Goal: Entertainment & Leisure: Consume media (video, audio)

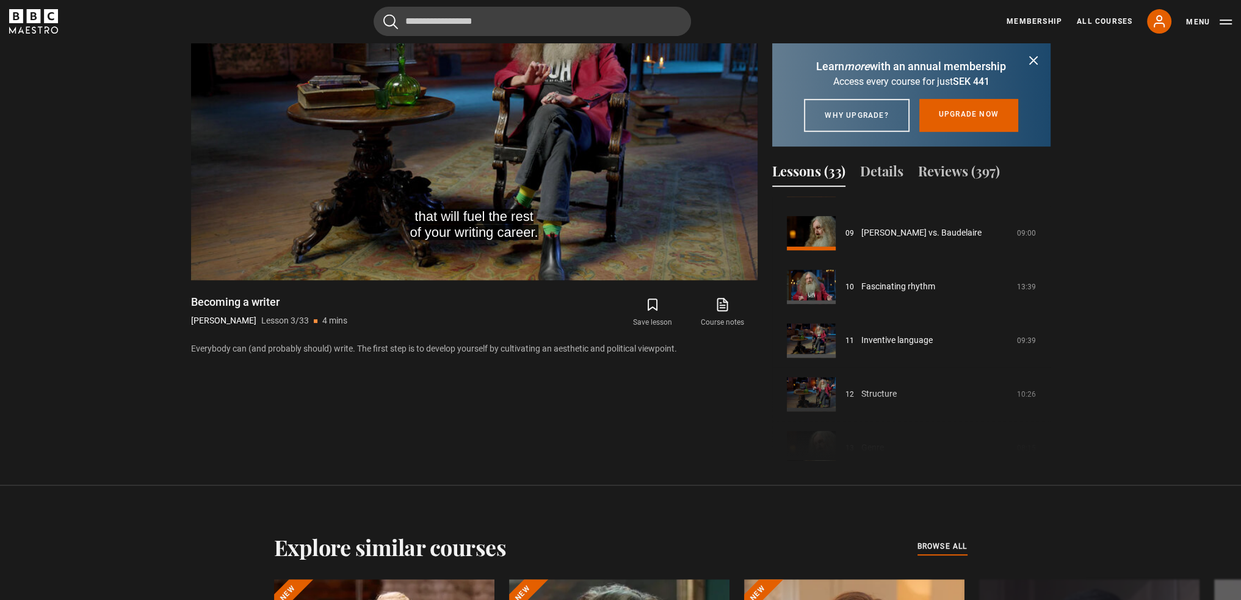
scroll to position [729, 0]
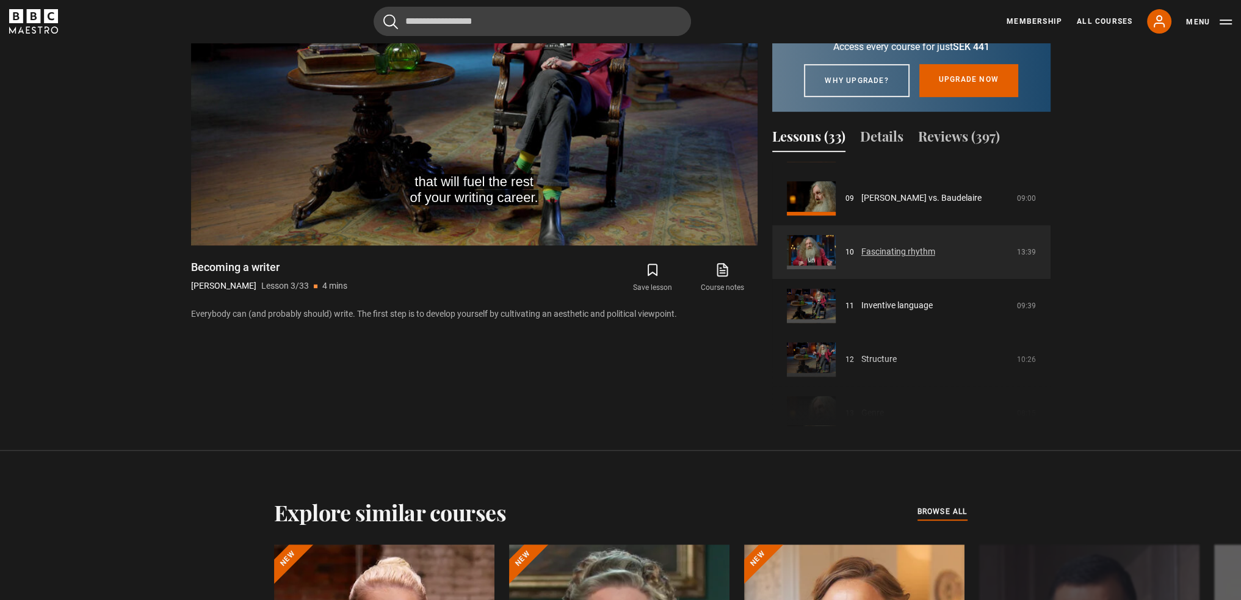
click at [918, 258] on link "Fascinating rhythm" at bounding box center [899, 251] width 74 height 13
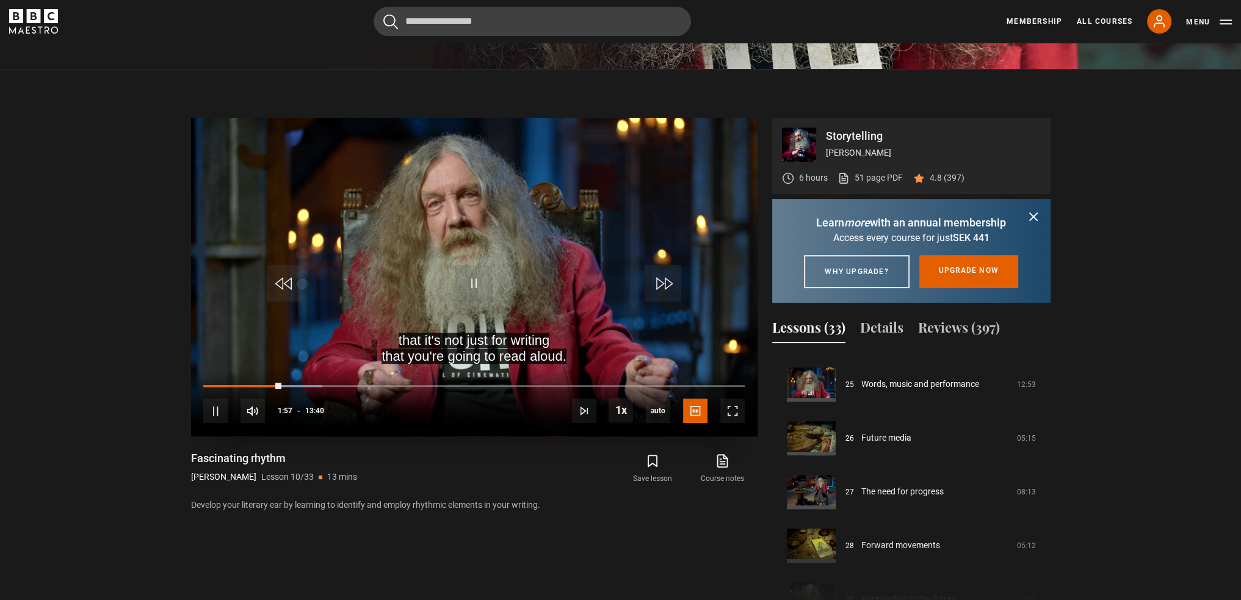
scroll to position [545, 0]
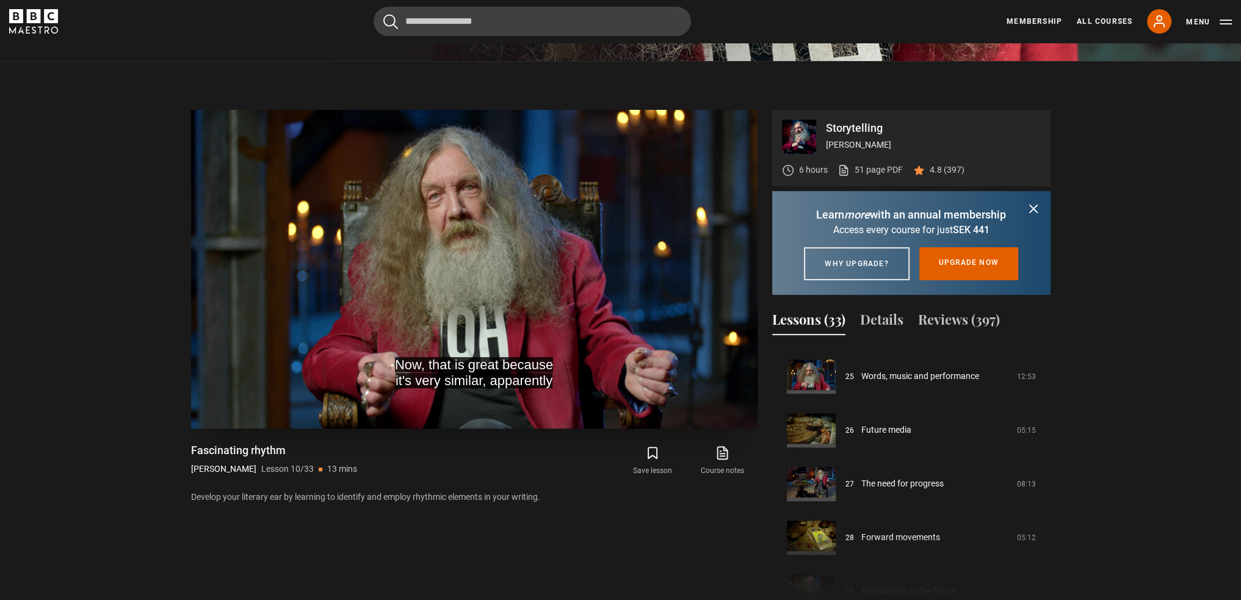
click at [532, 259] on video "Video Player" at bounding box center [474, 269] width 567 height 319
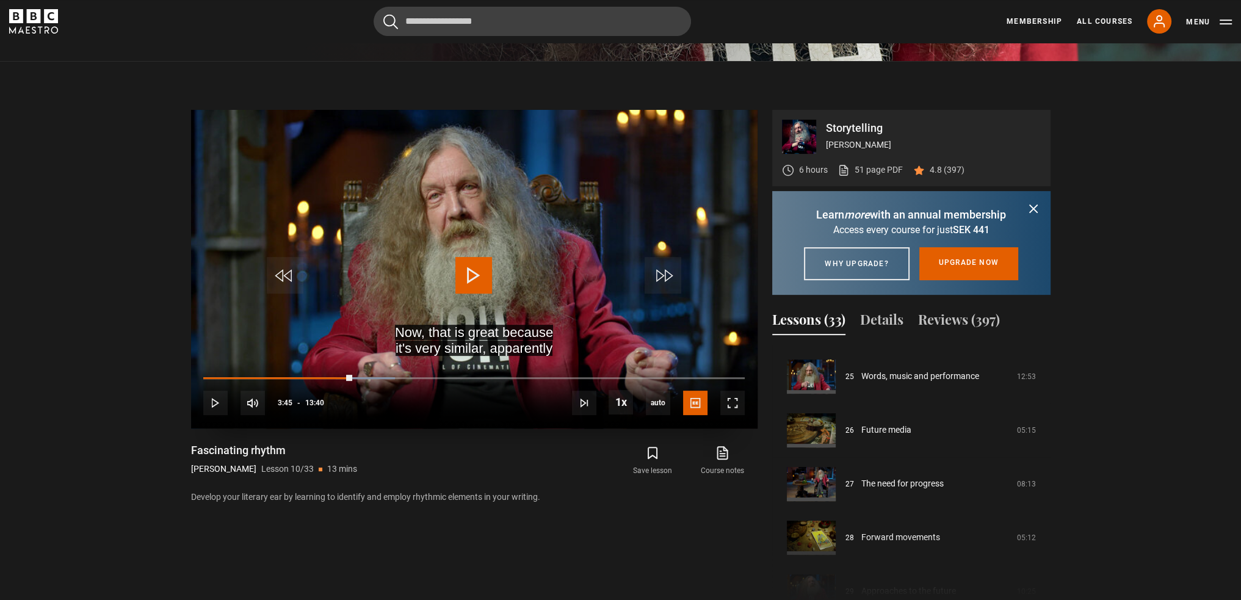
click at [475, 278] on span "Video Player" at bounding box center [474, 275] width 37 height 37
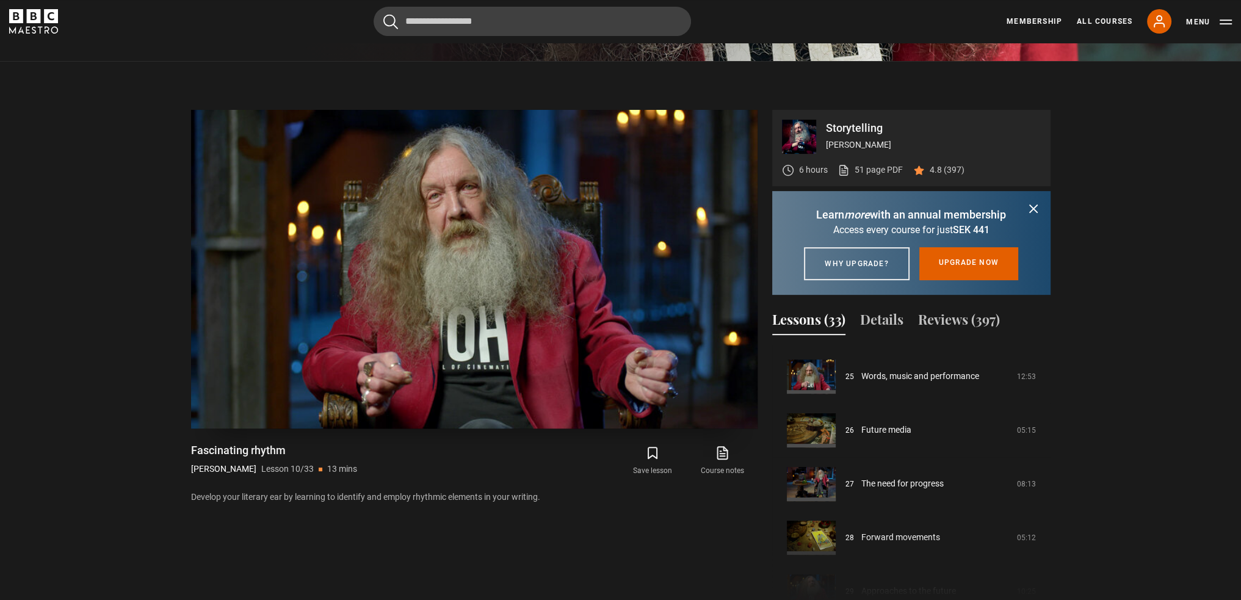
click at [599, 240] on video "Video Player" at bounding box center [474, 269] width 567 height 319
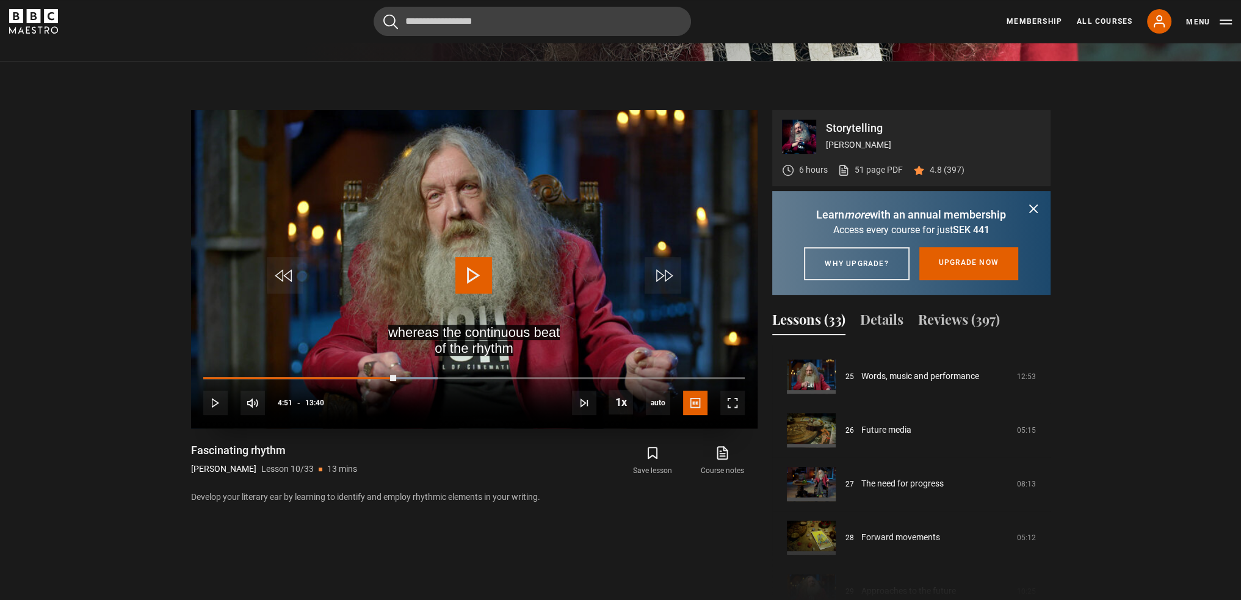
click at [610, 203] on video "Video Player" at bounding box center [474, 269] width 567 height 319
drag, startPoint x: 106, startPoint y: 251, endPoint x: 93, endPoint y: 189, distance: 63.0
click at [93, 189] on section "Storytelling [PERSON_NAME] 6 hours 51 page PDF (opens in new tab) 4.8 (397) Dis…" at bounding box center [620, 347] width 1241 height 573
click at [487, 189] on video "Video Player" at bounding box center [474, 269] width 567 height 319
click at [471, 275] on span "Video Player" at bounding box center [474, 275] width 37 height 37
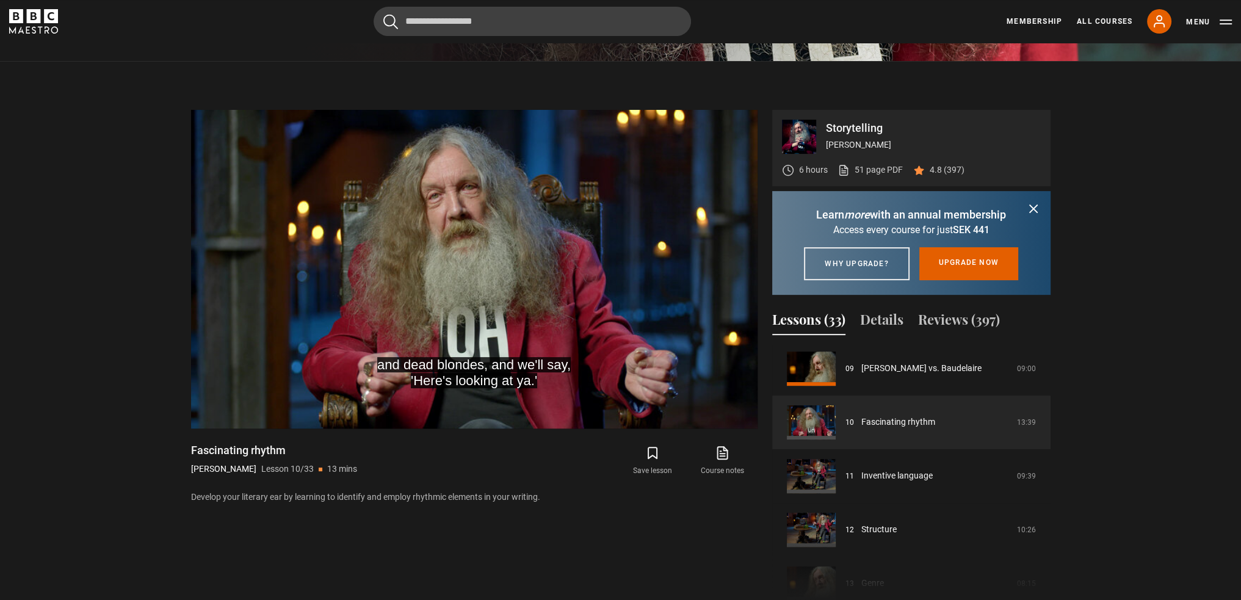
scroll to position [484, 0]
